Goal: Transaction & Acquisition: Purchase product/service

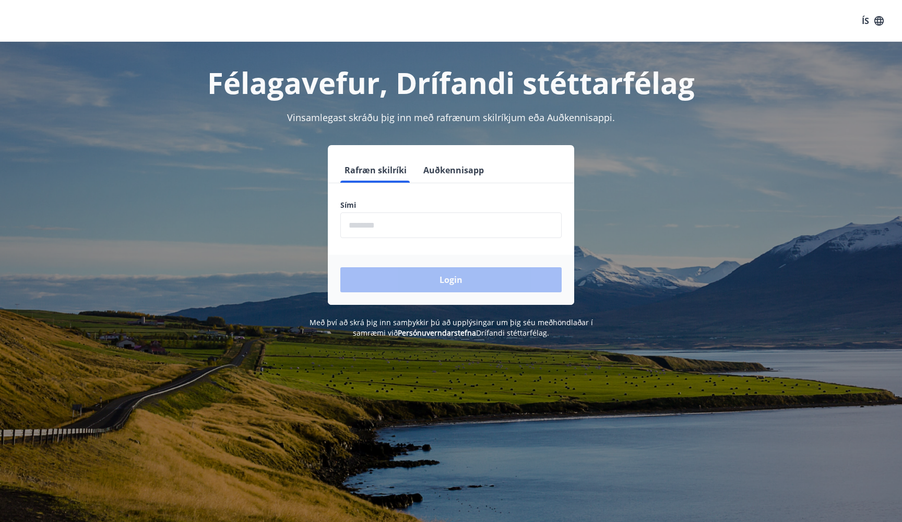
click at [440, 173] on button "Auðkennisapp" at bounding box center [453, 170] width 69 height 25
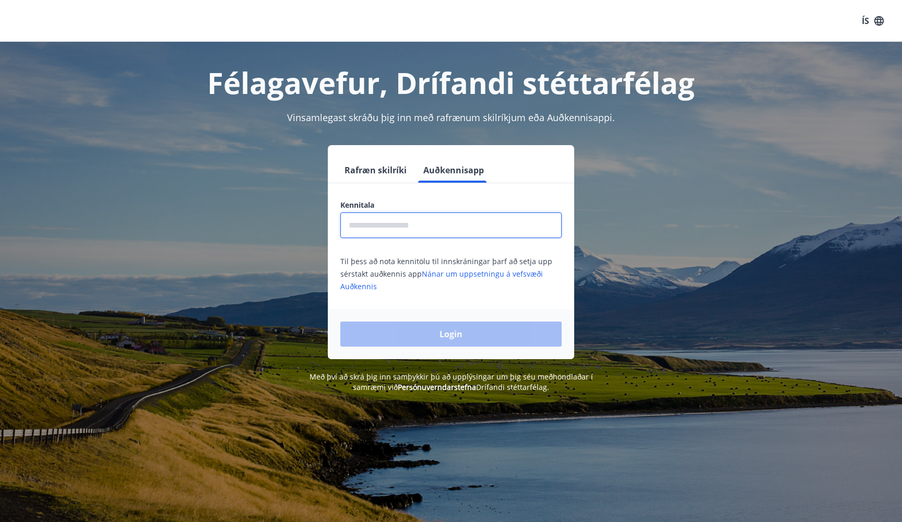
click at [392, 229] on input "text" at bounding box center [450, 225] width 221 height 26
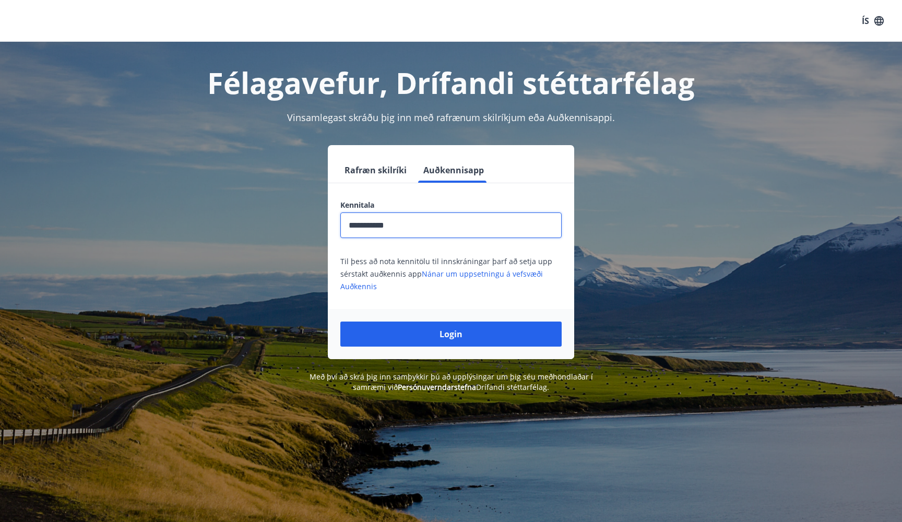
type input "**********"
click at [451, 334] on button "Login" at bounding box center [450, 333] width 221 height 25
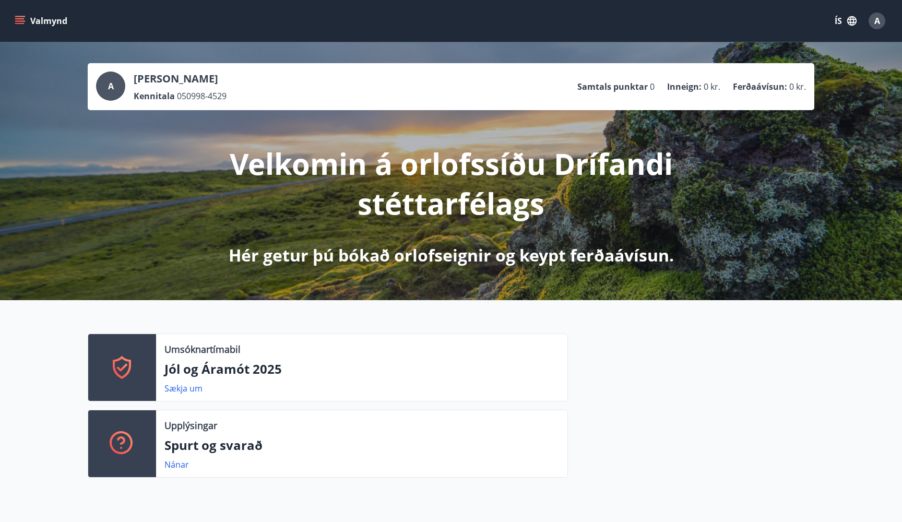
click at [856, 15] on button "ÍS" at bounding box center [845, 20] width 33 height 19
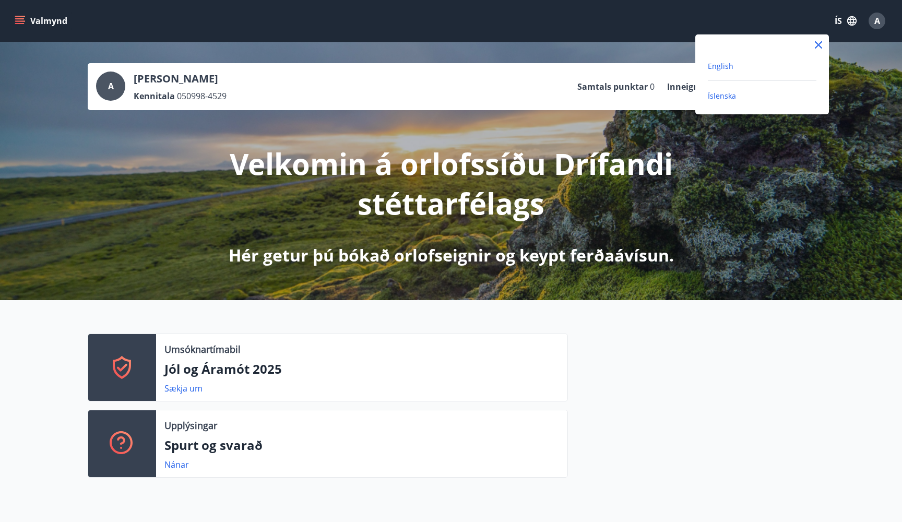
click at [714, 68] on span "English" at bounding box center [721, 66] width 26 height 10
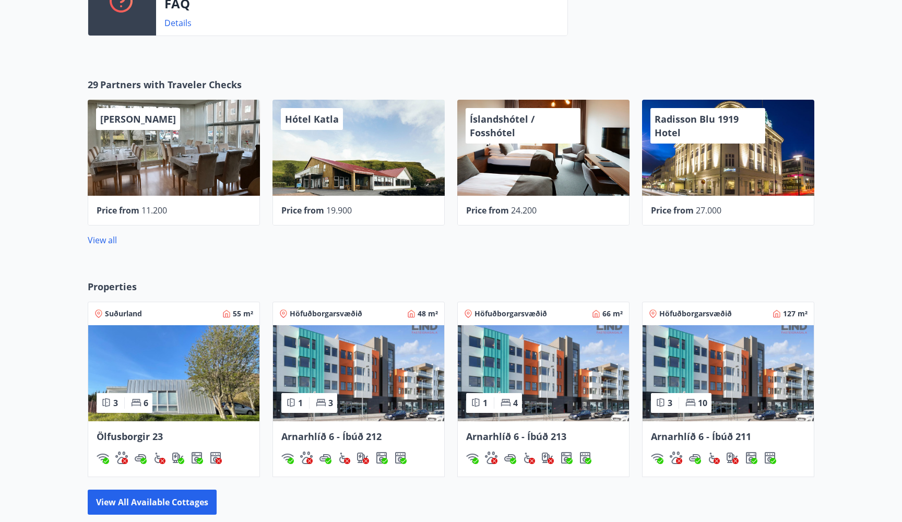
scroll to position [402, 0]
click at [102, 244] on link "View all" at bounding box center [102, 239] width 29 height 11
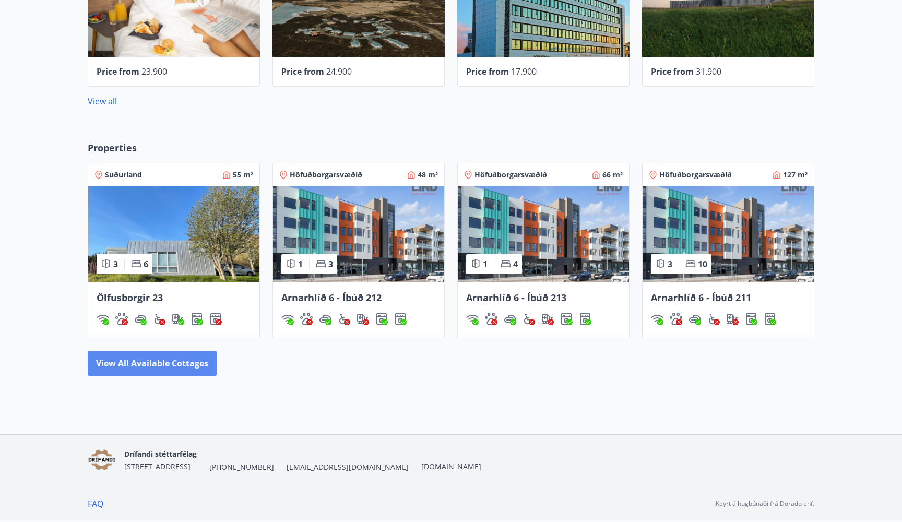
click at [148, 364] on button "View all available cottages" at bounding box center [152, 363] width 129 height 25
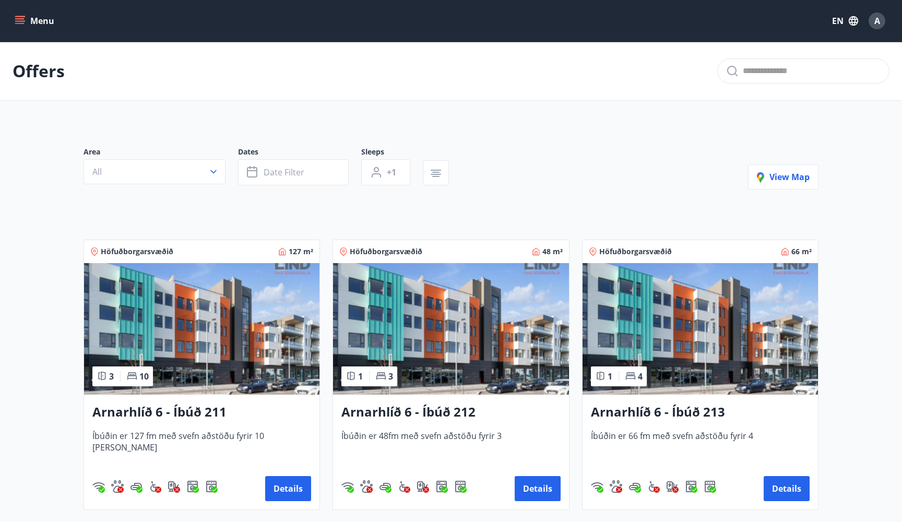
click at [148, 364] on img at bounding box center [201, 328] width 235 height 131
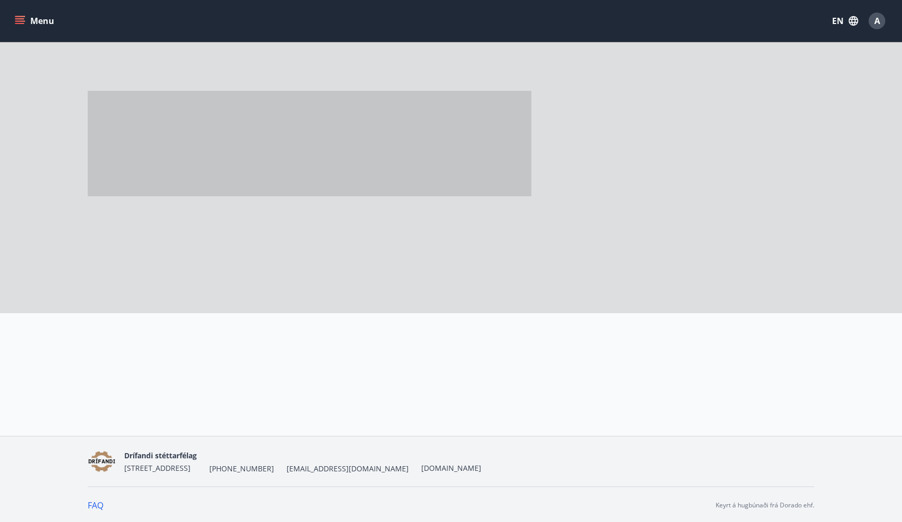
click at [148, 364] on div at bounding box center [321, 350] width 493 height 75
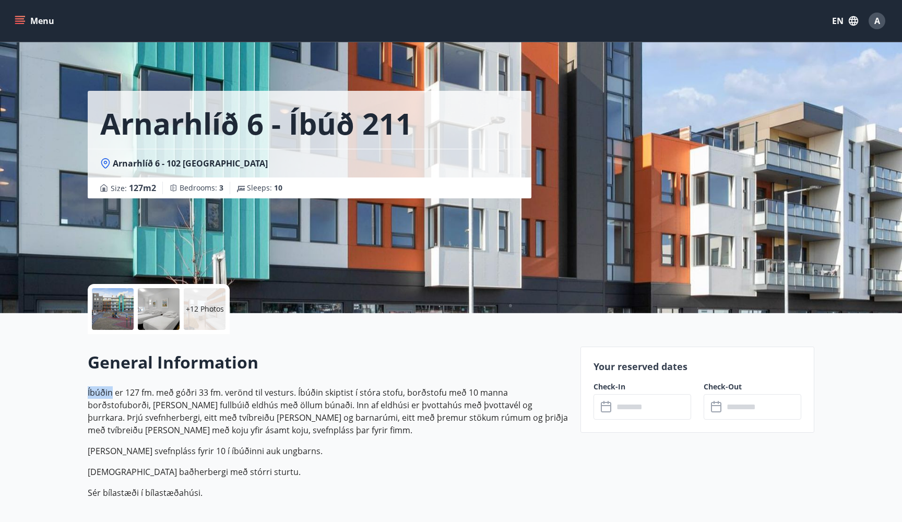
click at [127, 384] on div "General Information Íbúðin er 127 fm. með góðri 33 fm. verönd til vesturs. Íbúð…" at bounding box center [328, 429] width 480 height 157
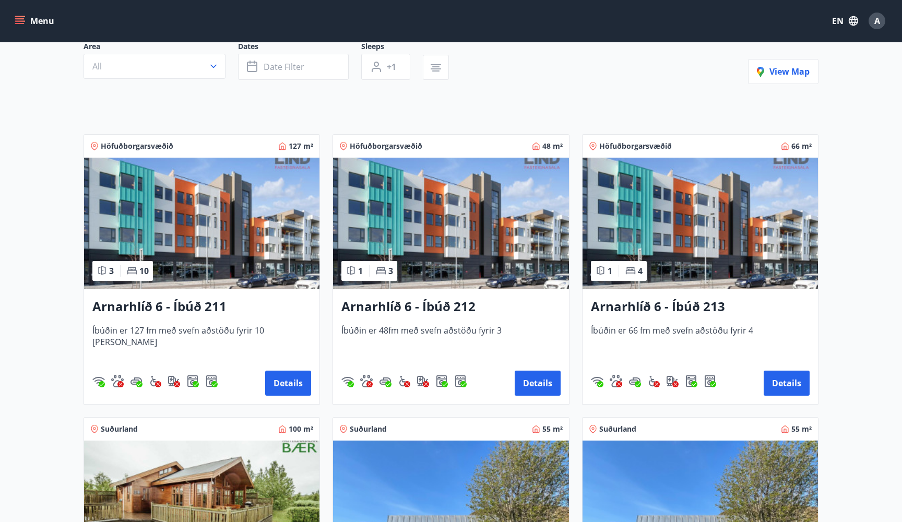
scroll to position [105, 0]
click at [460, 356] on span "Íbúðin er 48fm með svefn aðstöðu fyrir 3" at bounding box center [450, 342] width 219 height 34
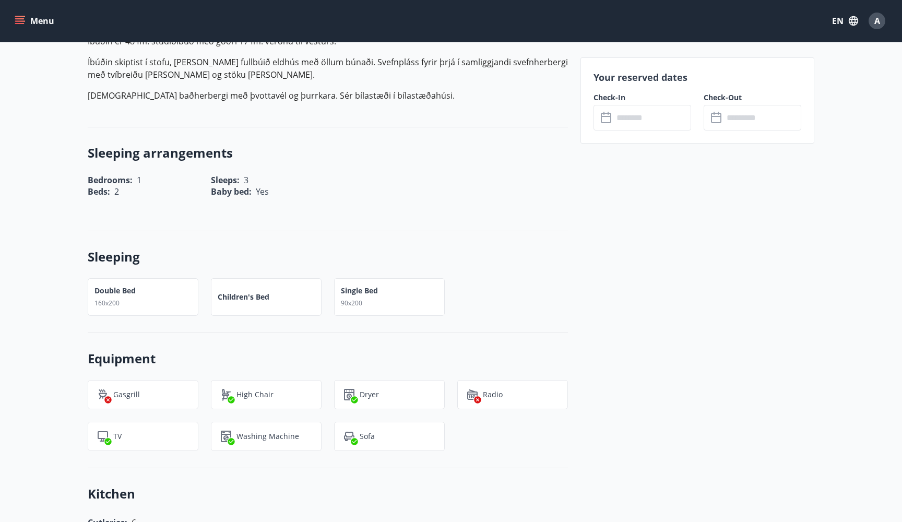
scroll to position [124, 0]
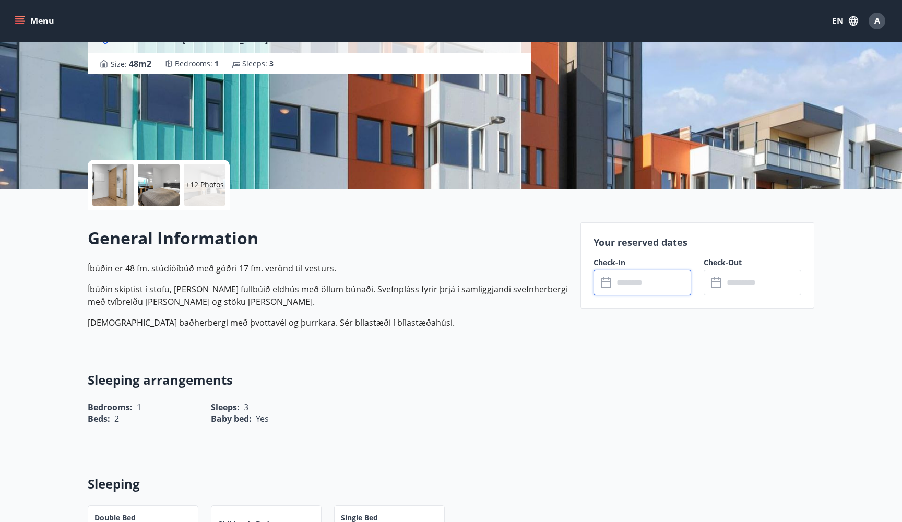
click at [627, 286] on input "text" at bounding box center [652, 283] width 78 height 26
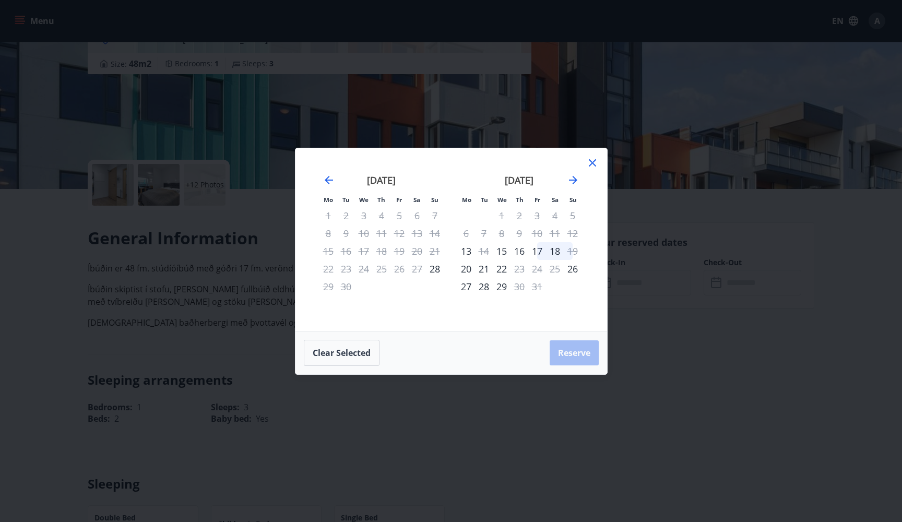
click at [591, 165] on icon at bounding box center [592, 163] width 13 height 13
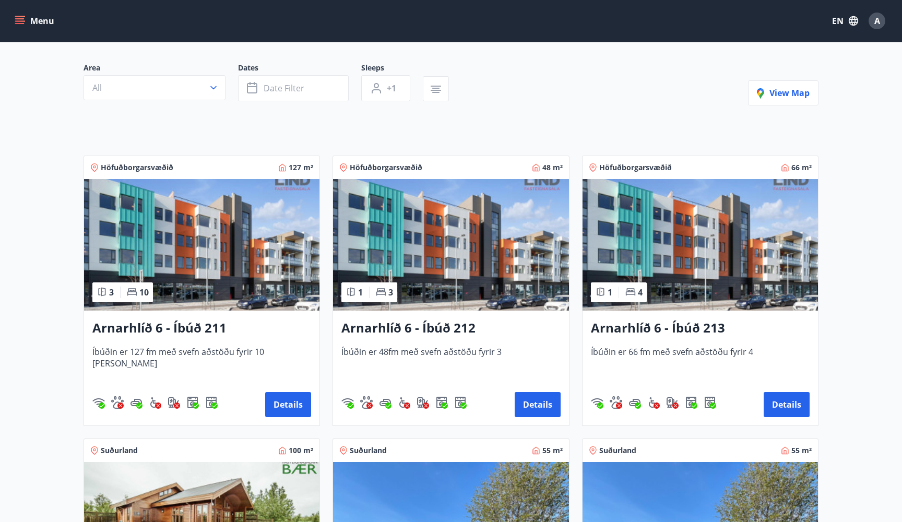
click at [679, 369] on span "Íbúðin er 66 fm með svefn aðstöðu fyrir 4" at bounding box center [700, 363] width 219 height 34
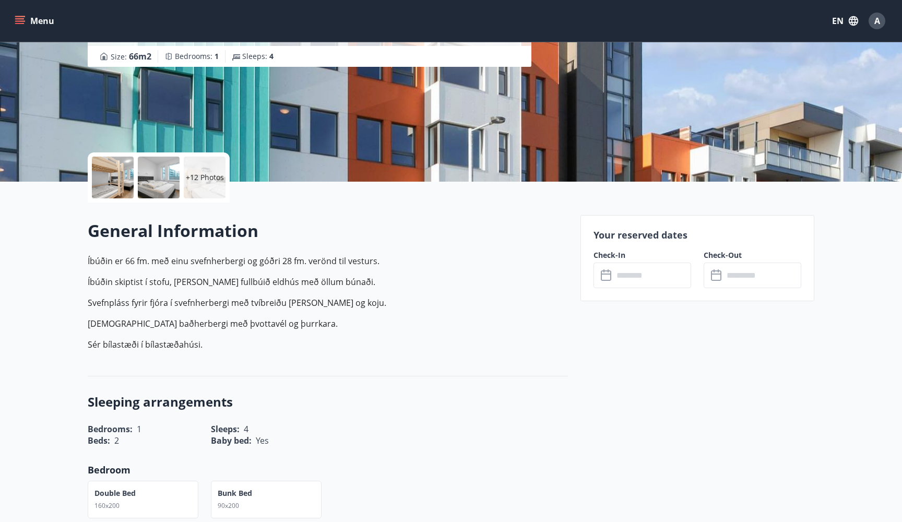
scroll to position [133, 0]
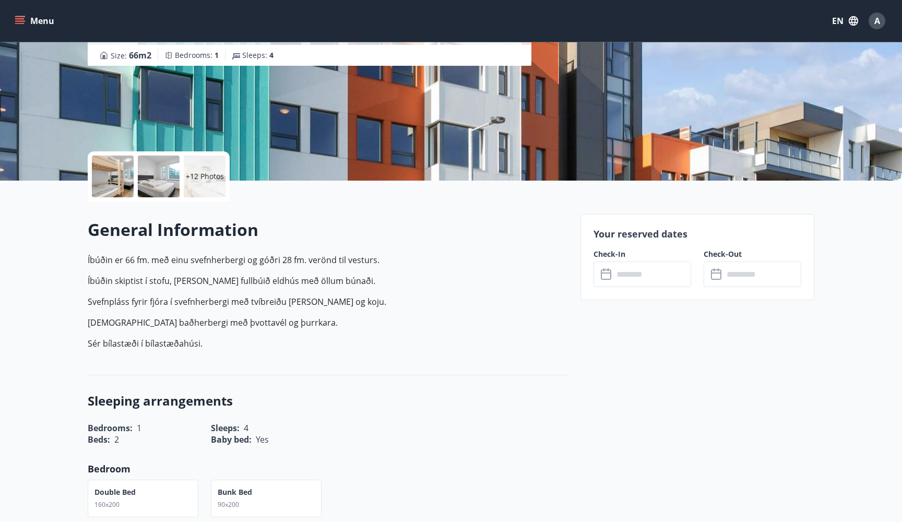
click at [616, 271] on input "text" at bounding box center [652, 274] width 78 height 26
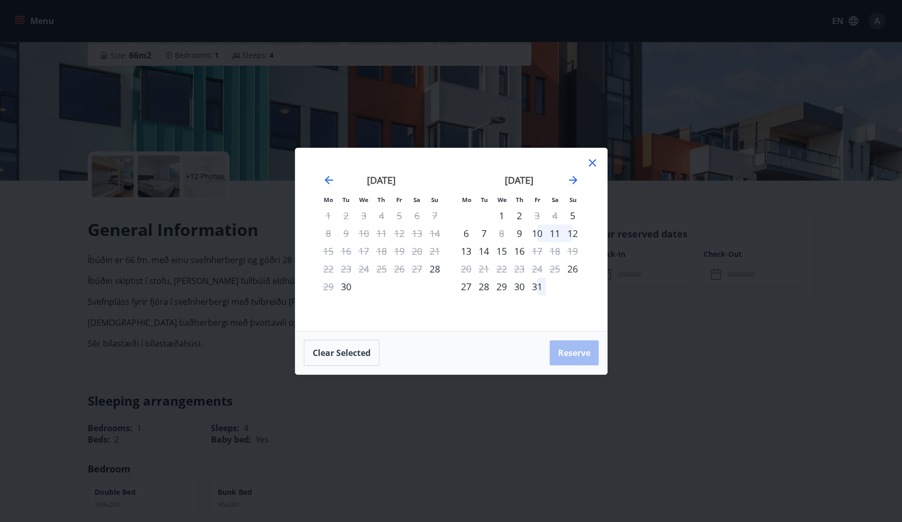
click at [593, 168] on icon at bounding box center [592, 163] width 13 height 13
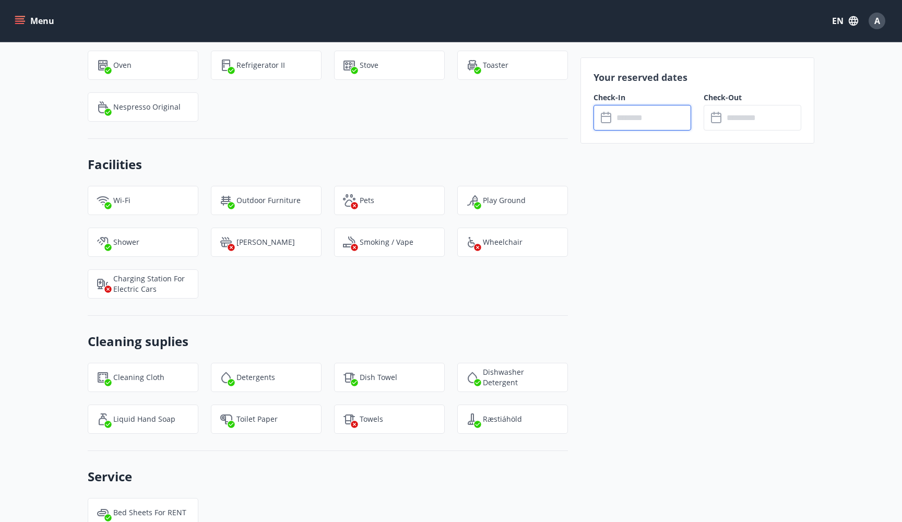
scroll to position [1332, 0]
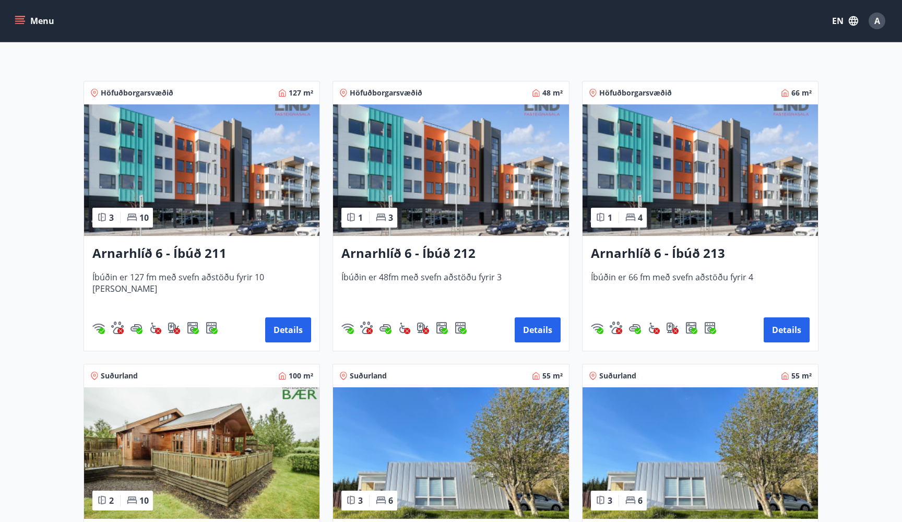
click at [258, 271] on div "Arnarhlíð 6 - Íbúð 211 Íbúðin er 127 fm með svefn aðstöðu fyrir 10 [PERSON_NAME…" at bounding box center [201, 293] width 235 height 115
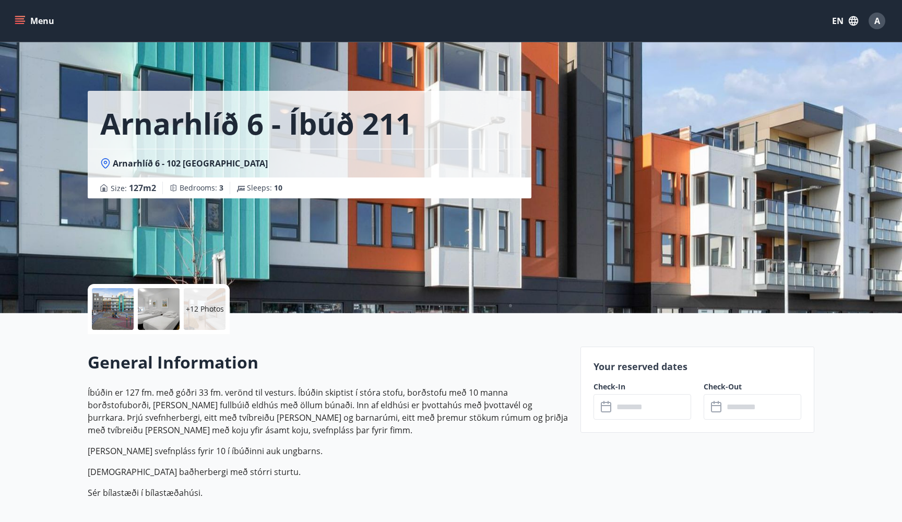
click at [667, 393] on div "Check-In ​ ​" at bounding box center [636, 400] width 110 height 38
click at [654, 403] on input "text" at bounding box center [652, 407] width 78 height 26
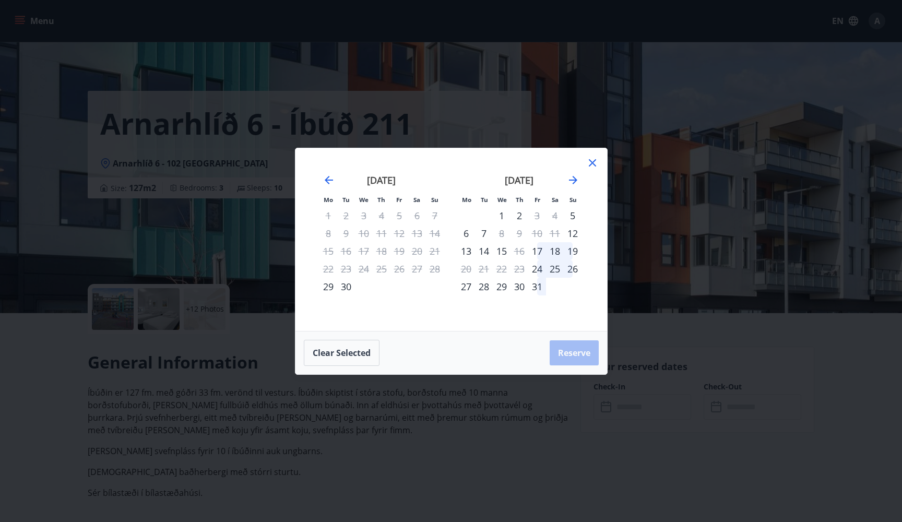
click at [586, 157] on icon at bounding box center [592, 163] width 13 height 13
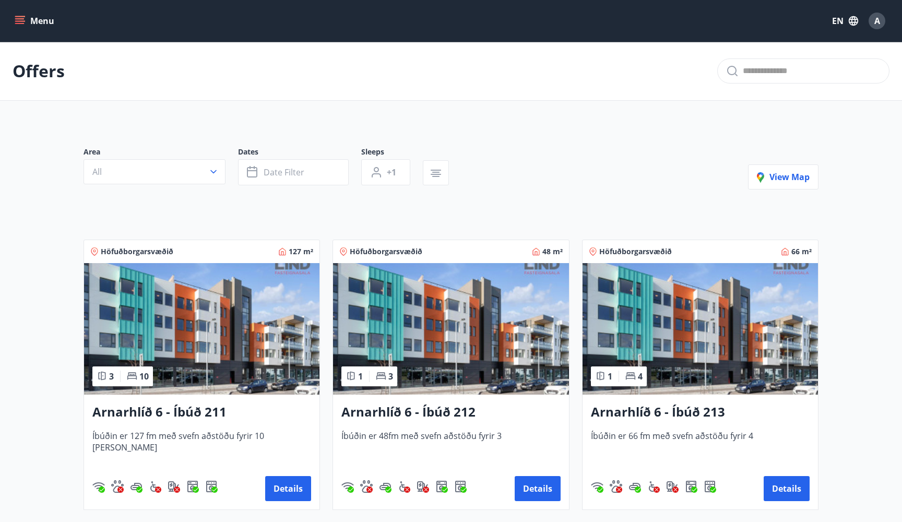
click at [326, 226] on div "Area All Dates Date filter Sleeps +1 View map Höfuðborgarsvæðið 127 m² 3 10 Arn…" at bounding box center [450, 461] width 751 height 679
click at [319, 254] on div "Höfuðborgarsvæðið 127 m²" at bounding box center [201, 251] width 235 height 23
click at [324, 236] on div "Höfuðborgarsvæðið 48 m² 1 3 Arnarhlíð 6 - Íbúð 212 Íbúðin er 48fm með svefn aðs…" at bounding box center [444, 368] width 249 height 283
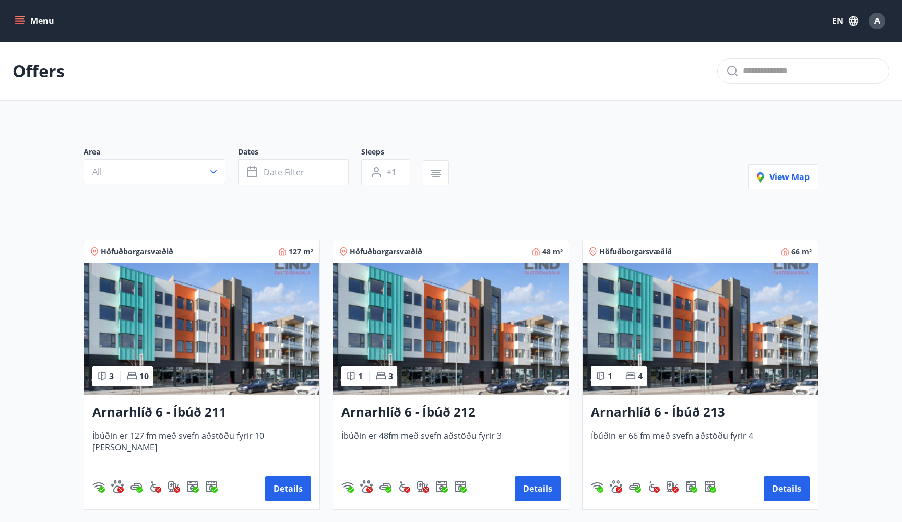
click at [324, 236] on div "Höfuðborgarsvæðið 48 m² 1 3 Arnarhlíð 6 - Íbúð 212 Íbúðin er 48fm með svefn aðs…" at bounding box center [444, 368] width 249 height 283
click at [325, 250] on div "Höfuðborgarsvæðið 48 m² 1 3 Arnarhlíð 6 - Íbúð 212 Íbúðin er 48fm með svefn aðs…" at bounding box center [444, 368] width 249 height 283
click at [326, 250] on div "Höfuðborgarsvæðið 48 m² 1 3 Arnarhlíð 6 - Íbúð 212 Íbúðin er 48fm með svefn aðs…" at bounding box center [444, 368] width 249 height 283
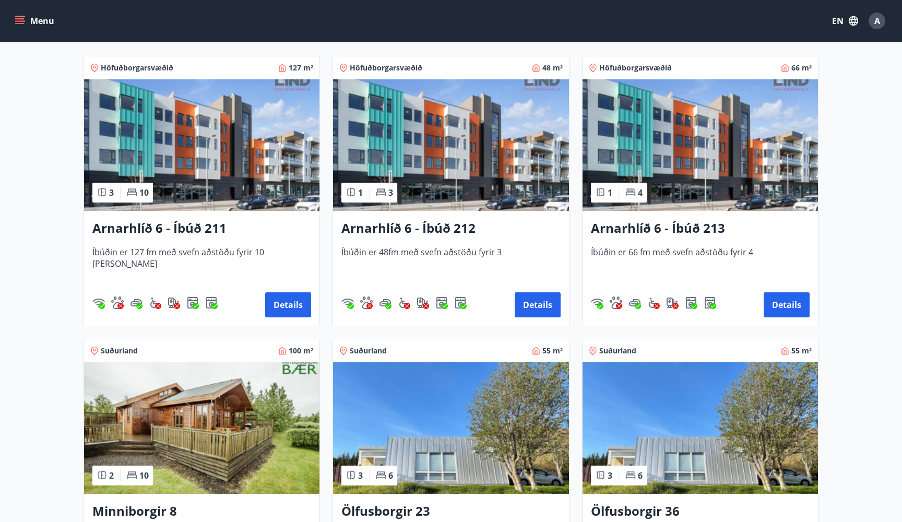
click at [326, 250] on div "Höfuðborgarsvæðið 48 m² 1 3 Arnarhlíð 6 - Íbúð 212 Íbúðin er 48fm með svefn aðs…" at bounding box center [444, 184] width 249 height 283
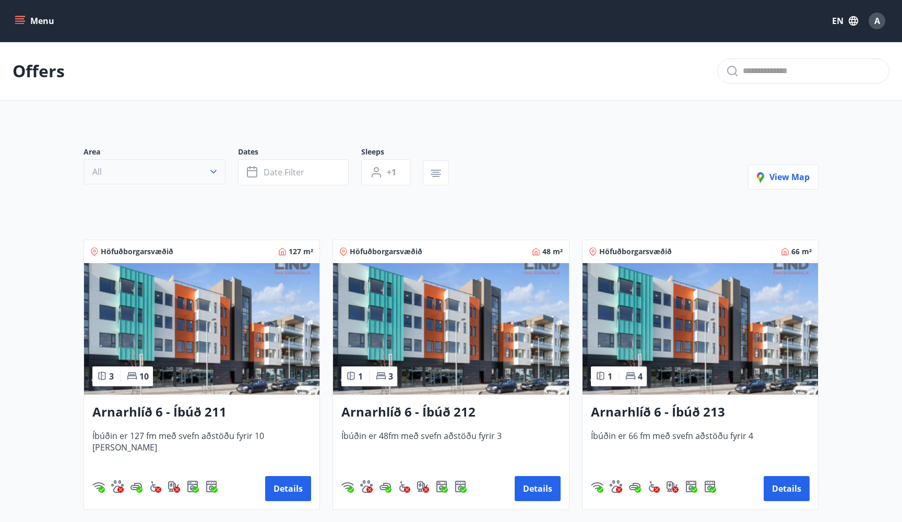
click at [128, 169] on button "All" at bounding box center [154, 171] width 142 height 25
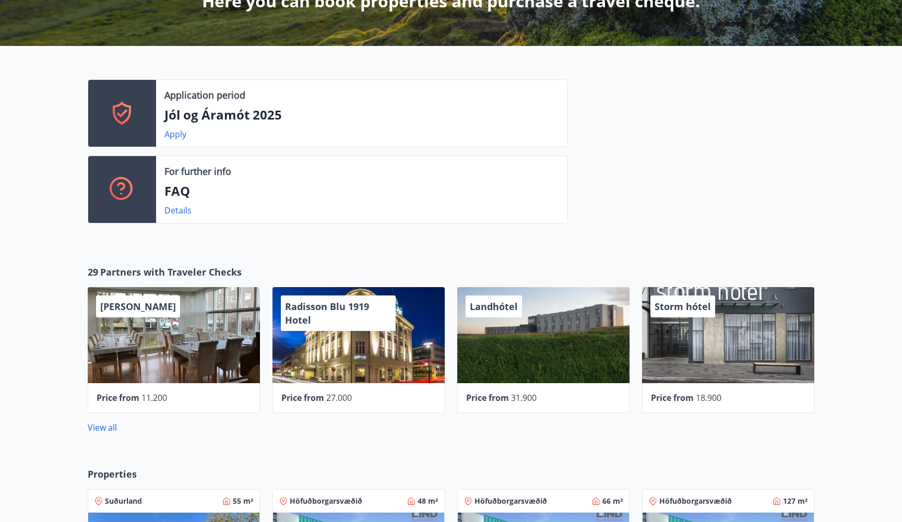
scroll to position [212, 0]
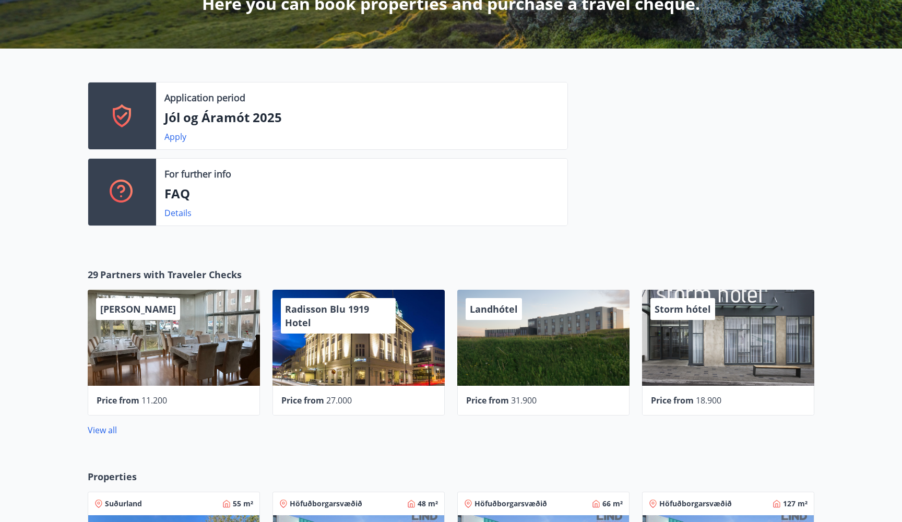
click at [117, 427] on div "View all" at bounding box center [451, 430] width 726 height 13
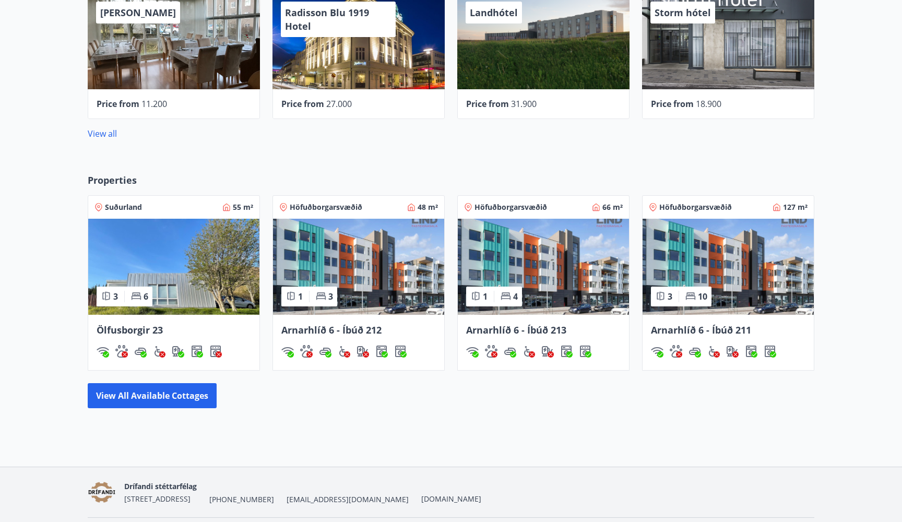
scroll to position [507, 0]
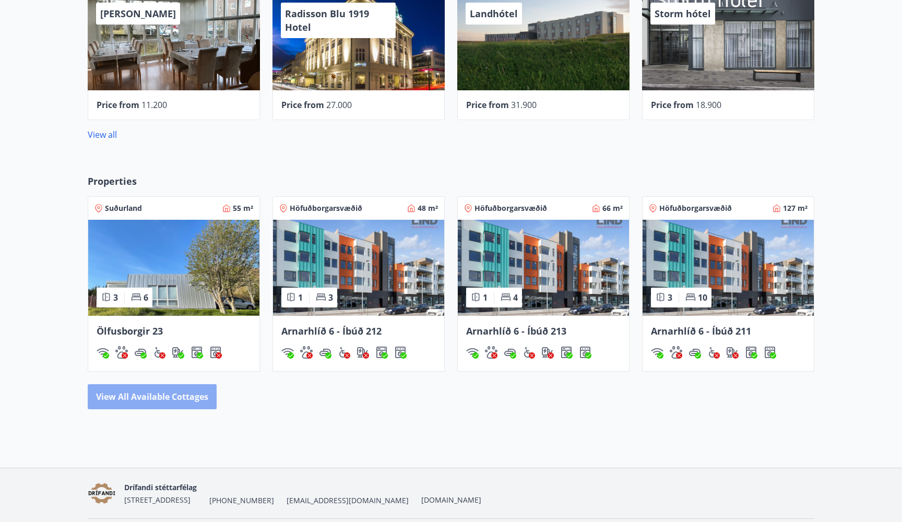
click at [122, 399] on button "View all available cottages" at bounding box center [152, 396] width 129 height 25
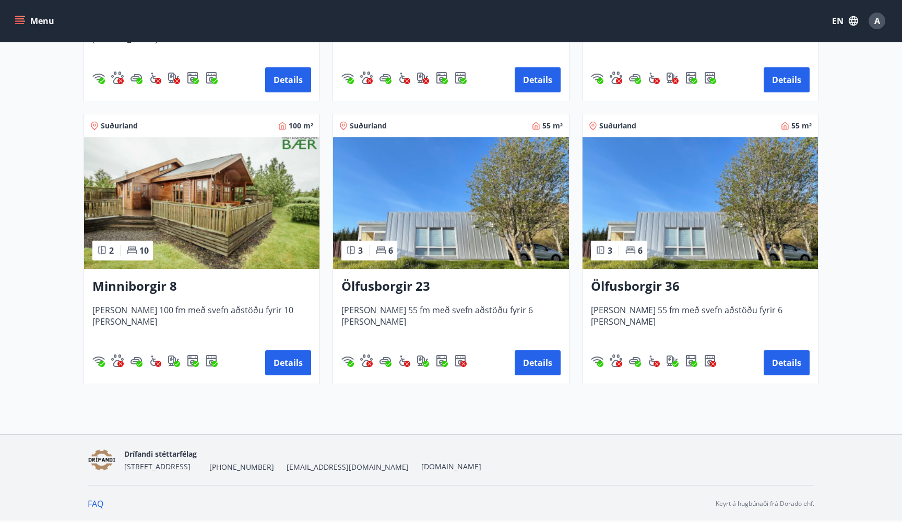
scroll to position [409, 0]
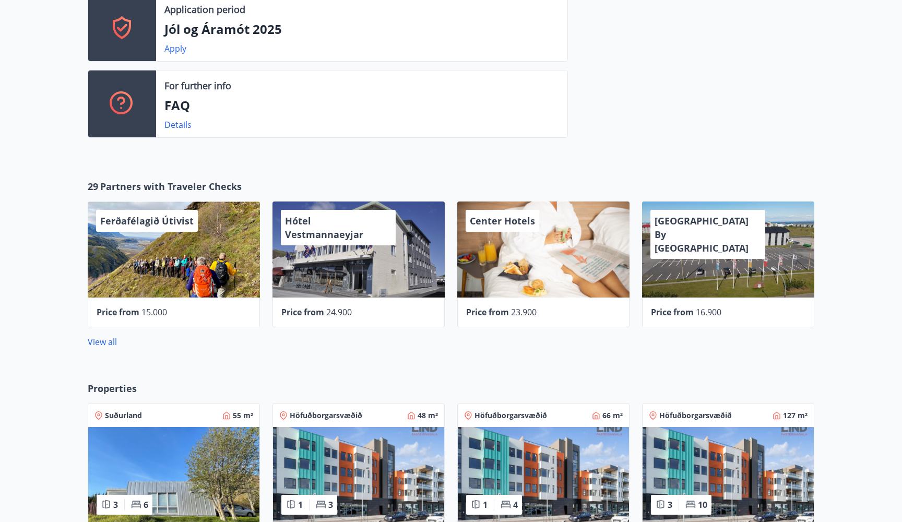
scroll to position [312, 0]
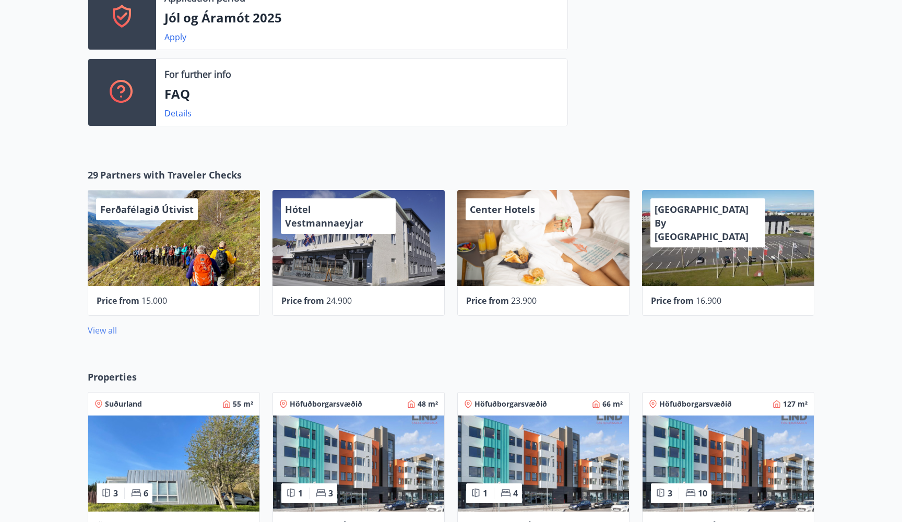
click at [100, 328] on link "View all" at bounding box center [102, 330] width 29 height 11
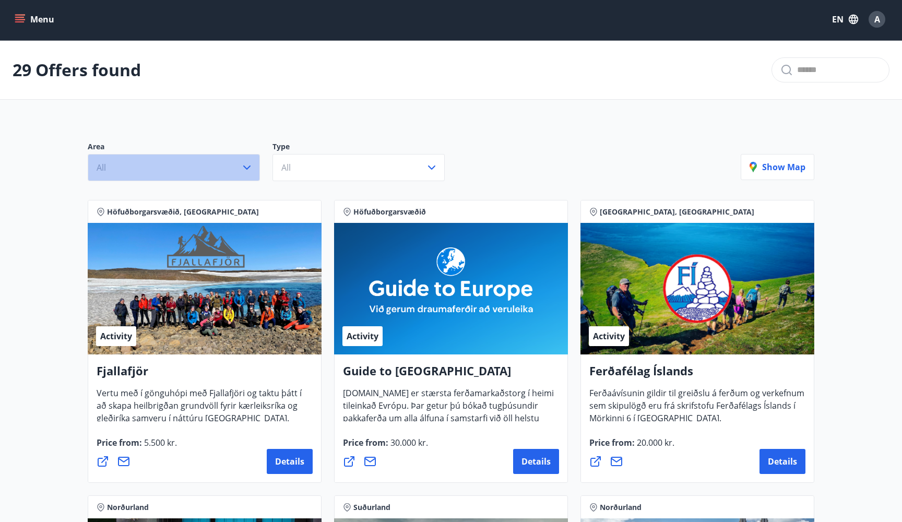
click at [129, 172] on button "All" at bounding box center [174, 167] width 172 height 27
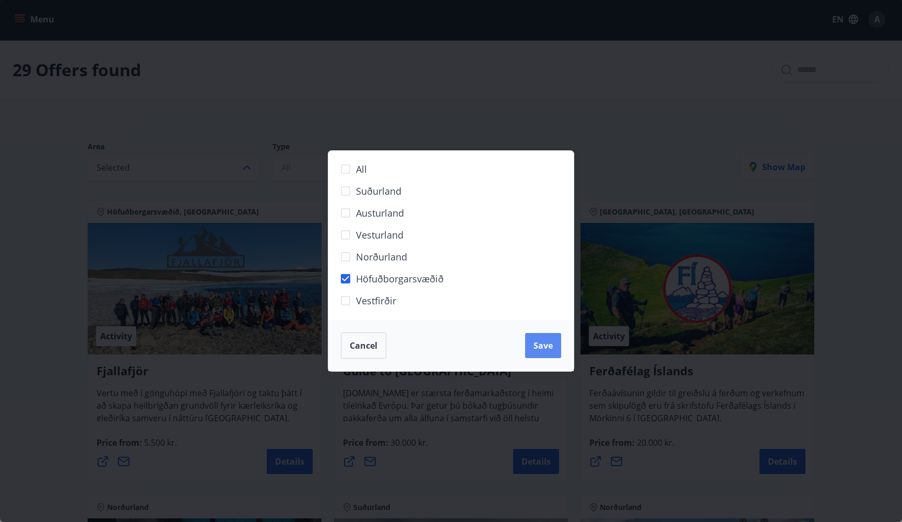
click at [552, 350] on span "Save" at bounding box center [542, 345] width 19 height 11
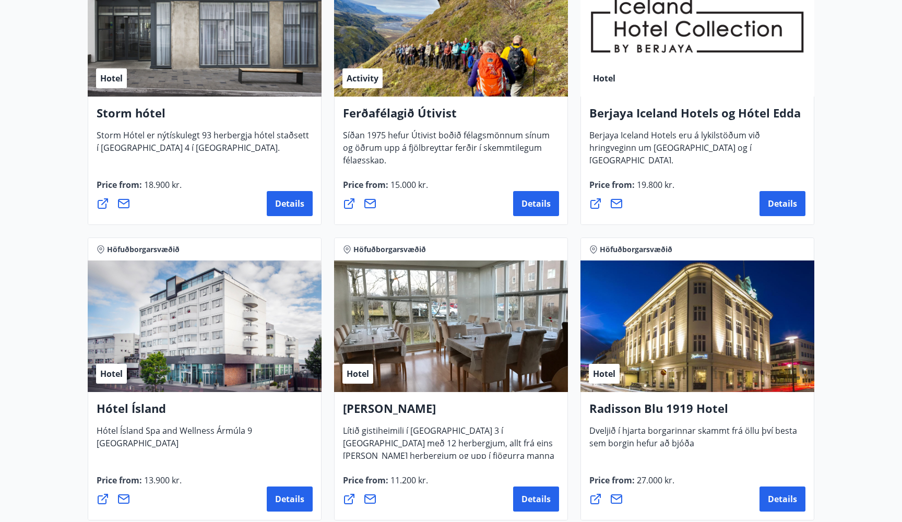
scroll to position [584, 0]
click at [277, 198] on span "Details" at bounding box center [289, 203] width 29 height 11
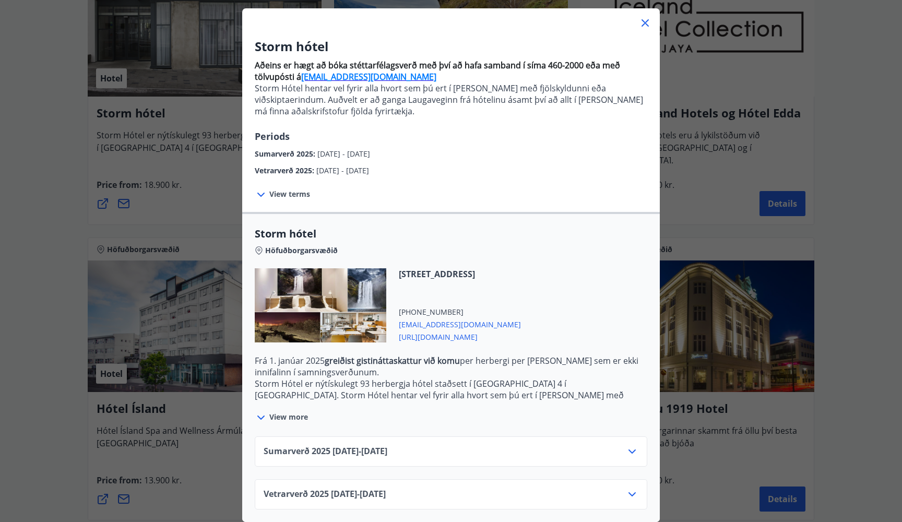
scroll to position [54, 0]
click at [450, 454] on div "Sumarverð [PHONE_NUMBER][DATE] - [DATE]" at bounding box center [450, 455] width 375 height 21
click at [628, 452] on icon at bounding box center [632, 451] width 13 height 13
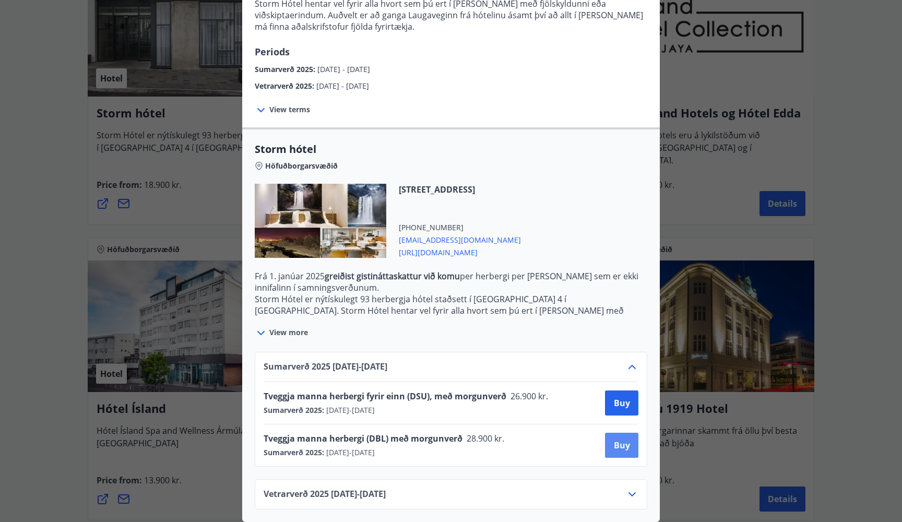
scroll to position [139, 0]
click at [271, 330] on span "View more" at bounding box center [288, 332] width 39 height 10
click at [260, 332] on icon at bounding box center [261, 333] width 13 height 13
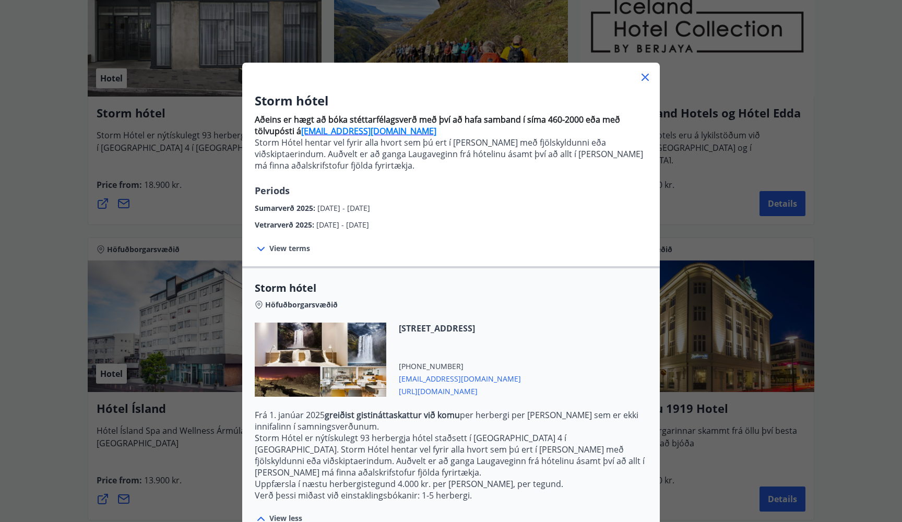
scroll to position [0, 0]
click at [644, 77] on icon at bounding box center [645, 77] width 13 height 13
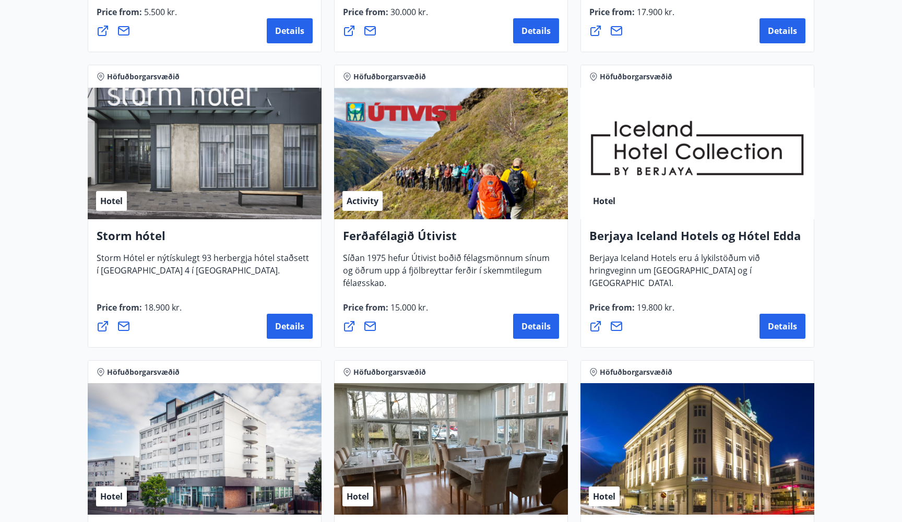
scroll to position [459, 0]
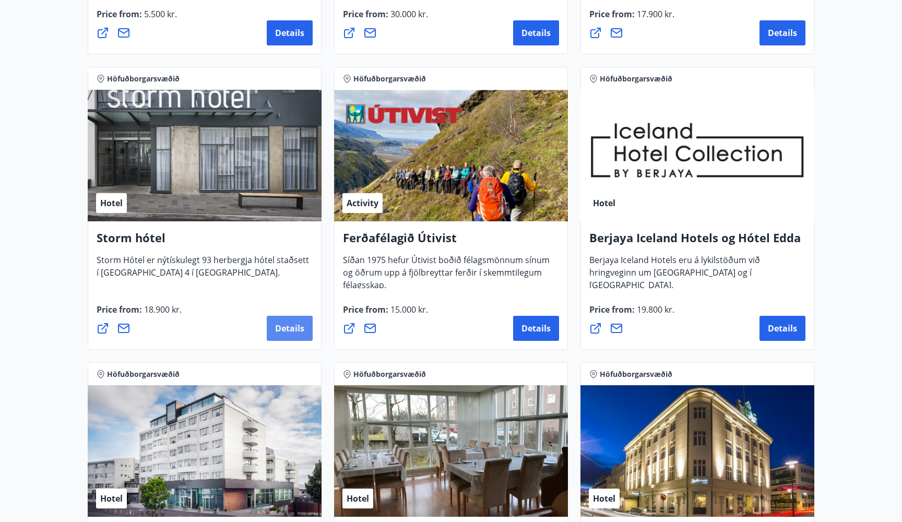
click at [286, 323] on span "Details" at bounding box center [289, 327] width 29 height 11
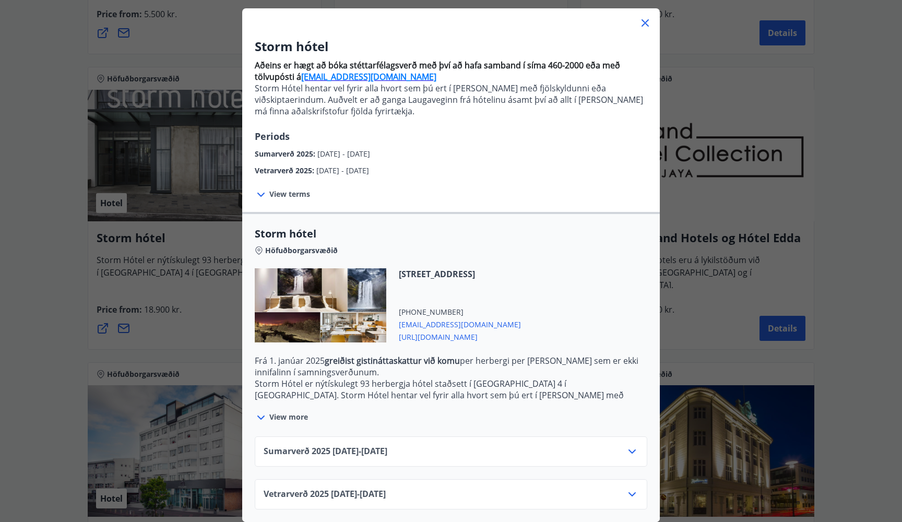
scroll to position [54, 0]
click at [441, 459] on div "Sumarverð [PHONE_NUMBER][DATE] - [DATE]" at bounding box center [450, 455] width 375 height 21
click at [629, 448] on icon at bounding box center [632, 451] width 13 height 13
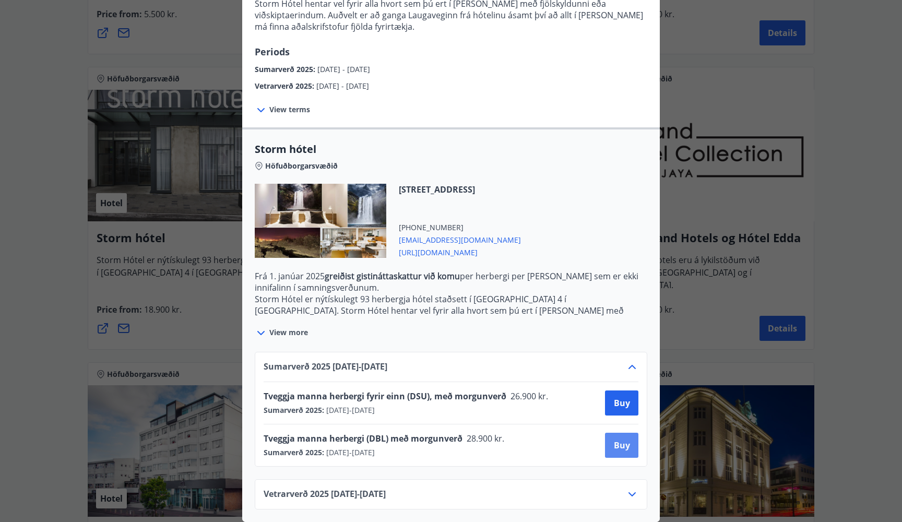
scroll to position [139, 0]
click at [613, 401] on button "Buy" at bounding box center [621, 402] width 33 height 25
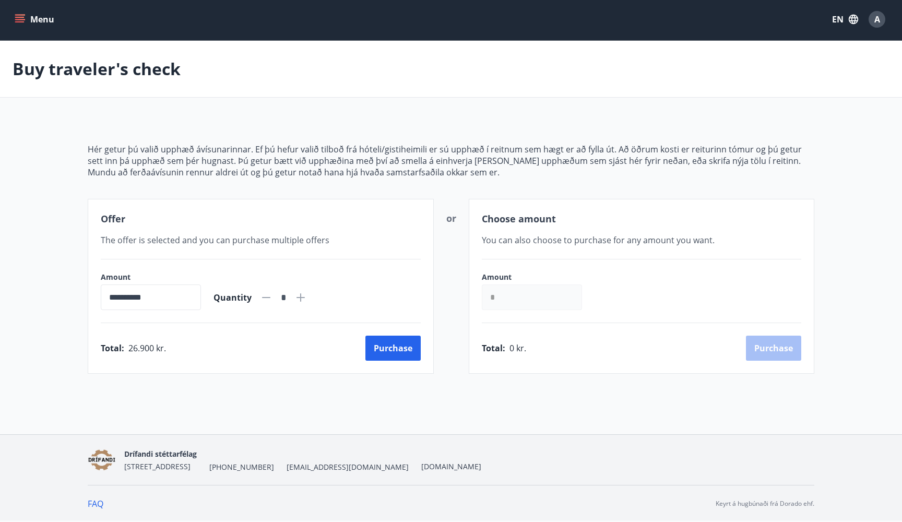
scroll to position [2, 0]
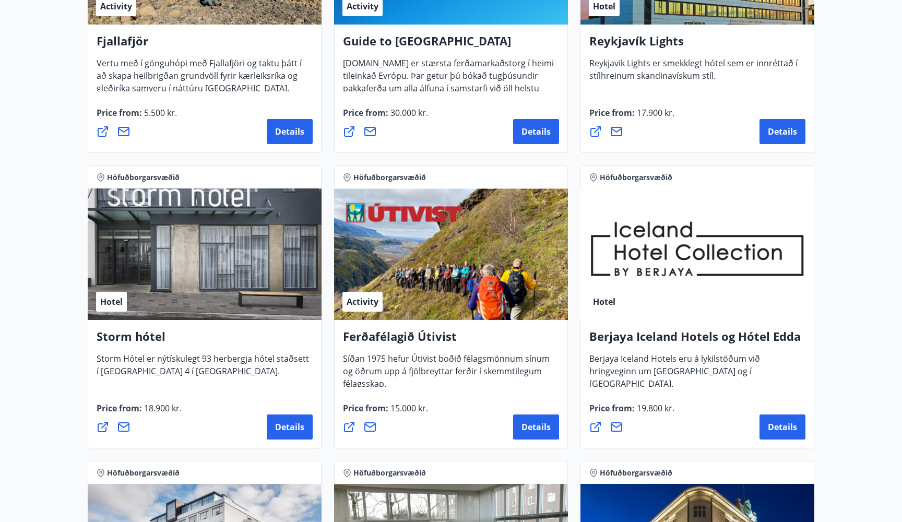
scroll to position [358, 0]
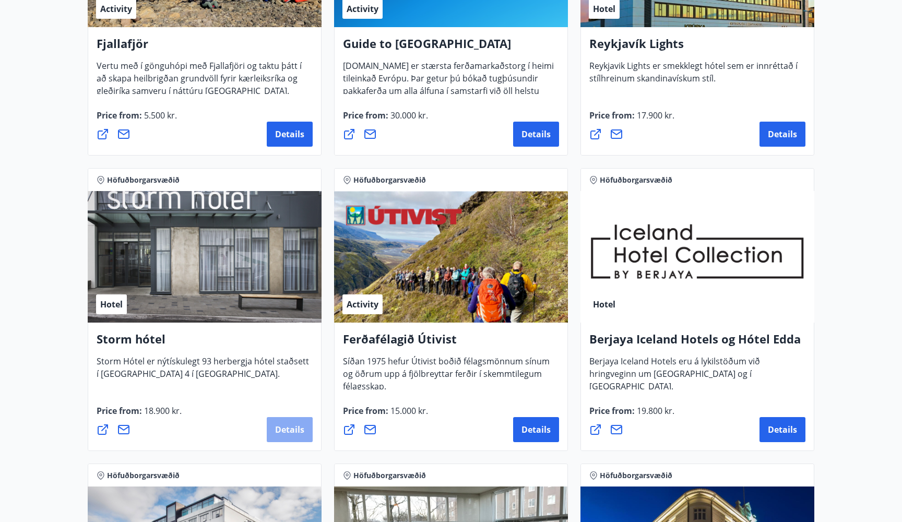
click at [280, 428] on span "Details" at bounding box center [289, 429] width 29 height 11
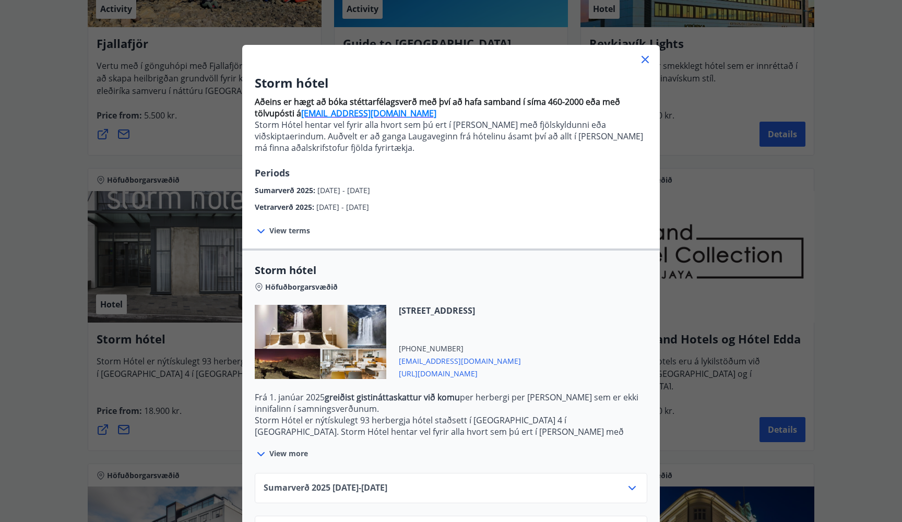
scroll to position [11, 0]
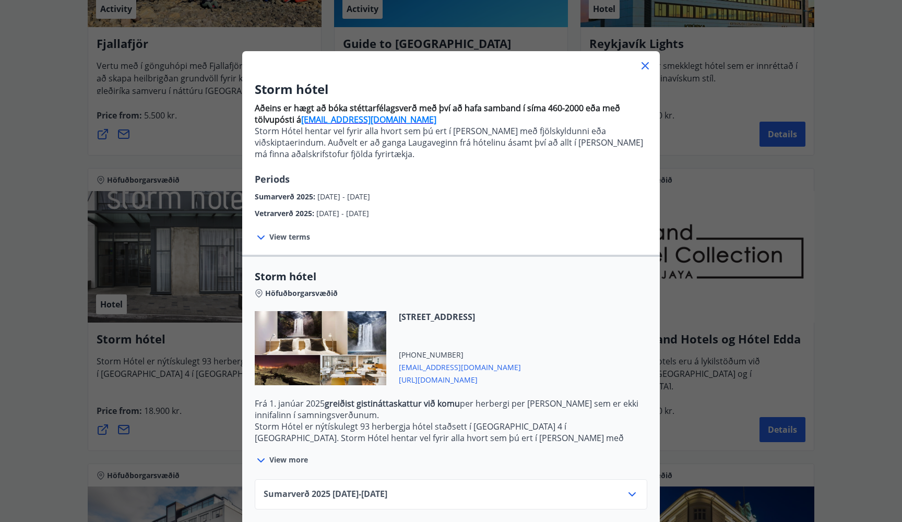
click at [521, 382] on span "[URL][DOMAIN_NAME]" at bounding box center [460, 379] width 122 height 13
click at [644, 65] on icon at bounding box center [645, 65] width 13 height 13
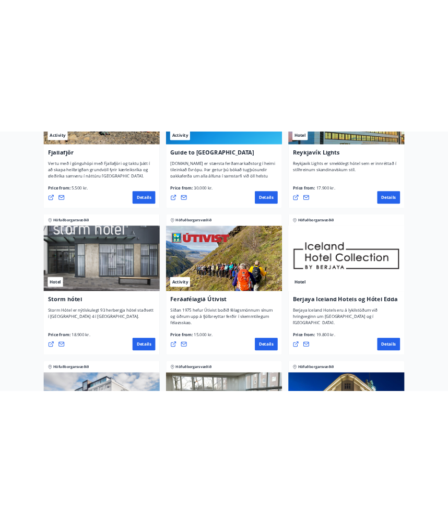
scroll to position [445, 0]
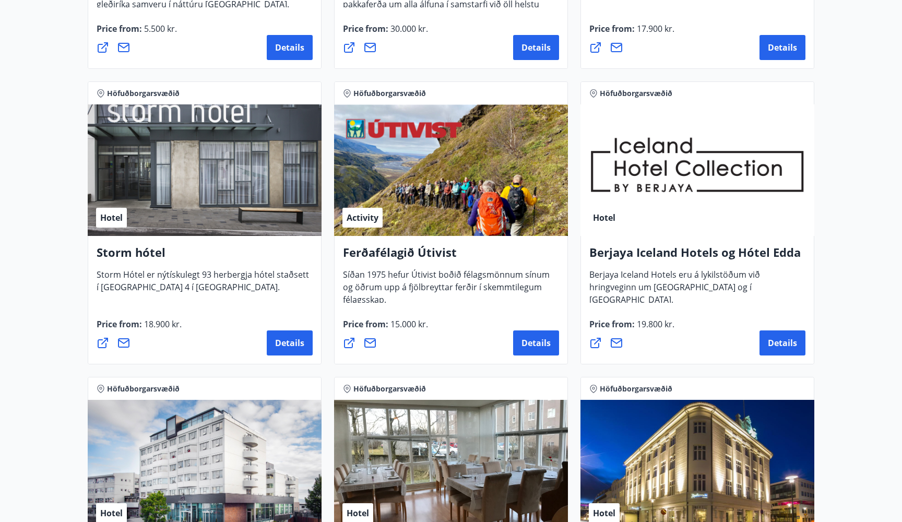
click at [125, 342] on icon at bounding box center [123, 343] width 13 height 13
